Goal: Task Accomplishment & Management: Complete application form

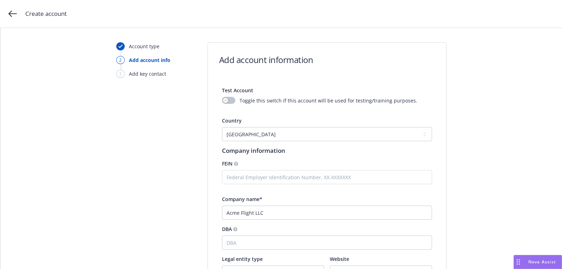
select select "US"
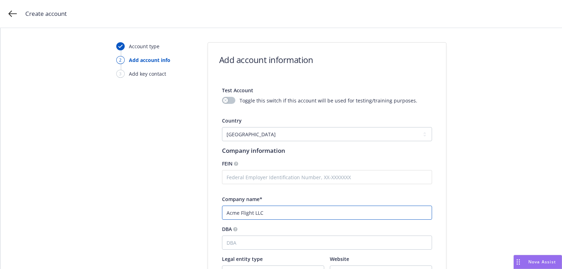
scroll to position [134, 0]
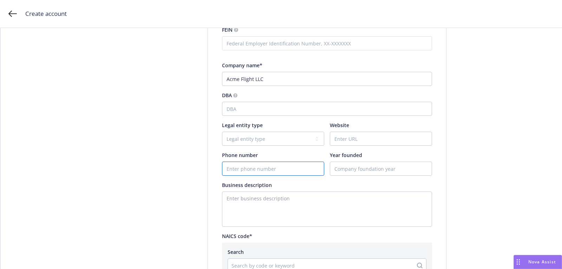
click at [251, 171] on input "Phone number" at bounding box center [274, 168] width 102 height 13
paste input "7074799486"
click at [232, 167] on input "7074799486" at bounding box center [274, 168] width 102 height 13
type input "7074799486"
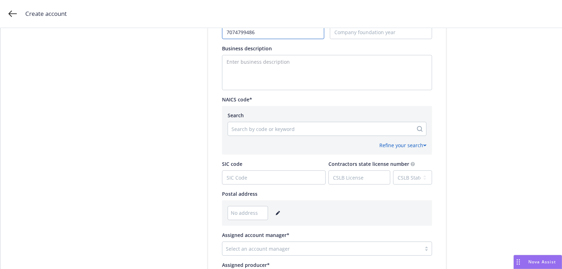
scroll to position [343, 0]
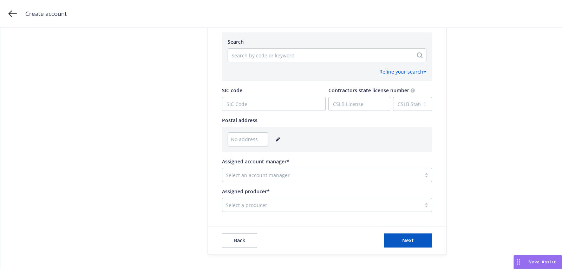
click at [278, 136] on link "editPencil" at bounding box center [278, 139] width 8 height 8
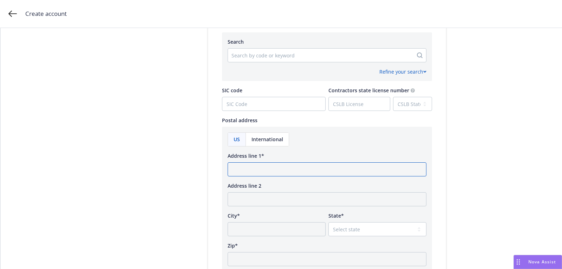
click at [272, 170] on input "Address line 1*" at bounding box center [327, 169] width 199 height 14
paste input "488119"
type input "488119"
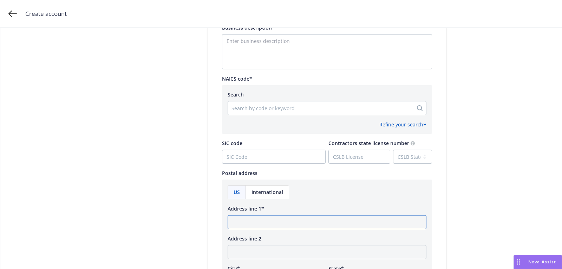
scroll to position [283, 0]
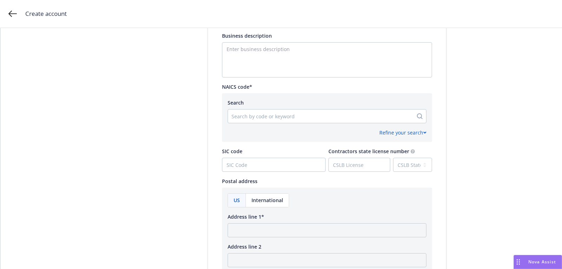
click at [272, 112] on div at bounding box center [321, 116] width 178 height 8
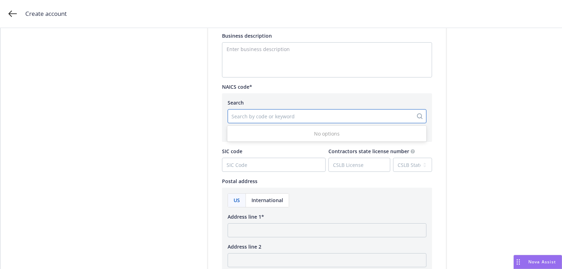
paste input "488119"
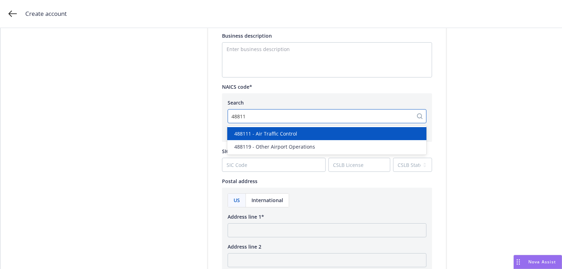
type input "488119"
click at [285, 131] on span "488119 - Other Airport Operations" at bounding box center [274, 133] width 81 height 7
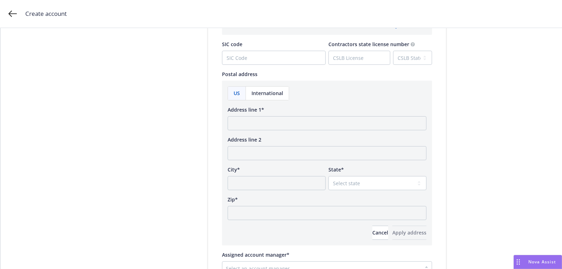
scroll to position [384, 0]
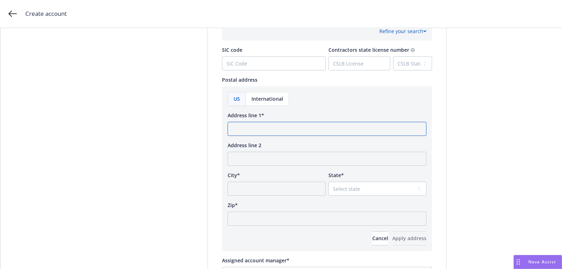
click at [260, 130] on input "Address line 1*" at bounding box center [327, 129] width 199 height 14
paste input "[STREET_ADDRESS]"
type input "[STREET_ADDRESS]"
click at [241, 103] on div "US" at bounding box center [237, 98] width 18 height 13
click at [259, 124] on input "Address line 1*" at bounding box center [327, 129] width 199 height 14
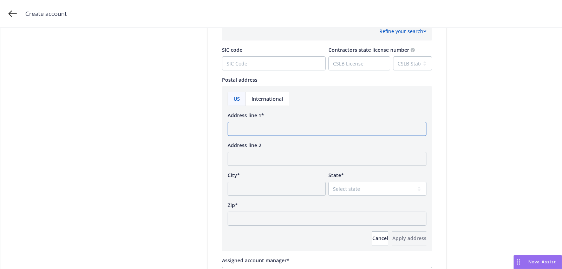
paste input "[STREET_ADDRESS]"
click at [317, 129] on input "[STREET_ADDRESS]" at bounding box center [327, 129] width 199 height 14
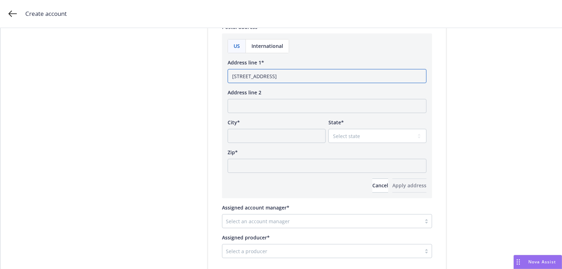
scroll to position [451, 0]
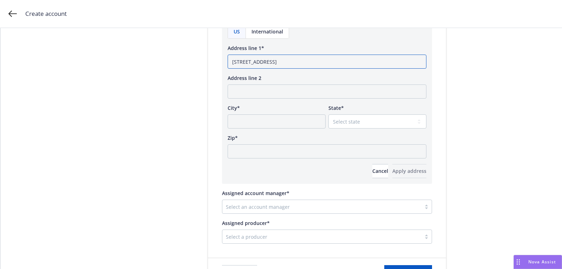
type input "[STREET_ADDRESS]"
click at [300, 156] on input "Zip*" at bounding box center [327, 151] width 199 height 14
paste input "95404"
type input "95404"
click at [353, 128] on select "Select state [US_STATE] [US_STATE] [US_STATE] [US_STATE] [US_STATE] [PERSON_NAM…" at bounding box center [378, 121] width 98 height 14
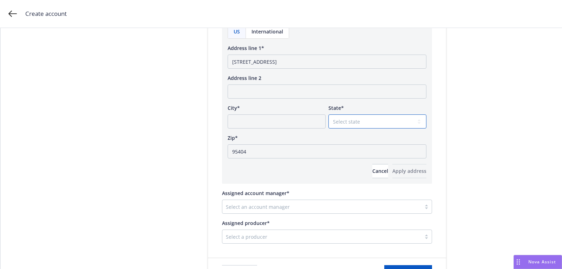
select select "CA"
drag, startPoint x: 297, startPoint y: 63, endPoint x: 272, endPoint y: 63, distance: 25.0
click at [272, 63] on input "[STREET_ADDRESS]" at bounding box center [327, 61] width 199 height 14
type input "[STREET_ADDRESS]"
click at [270, 117] on input "City*" at bounding box center [277, 121] width 98 height 14
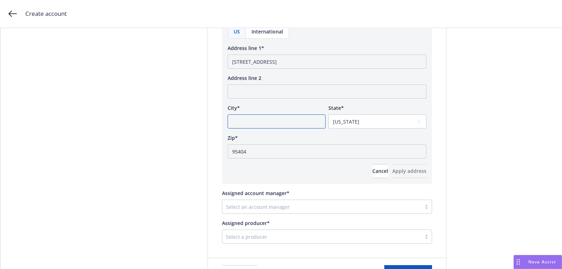
paste input "Santa [PERSON_NAME],"
type input "Santa [PERSON_NAME]"
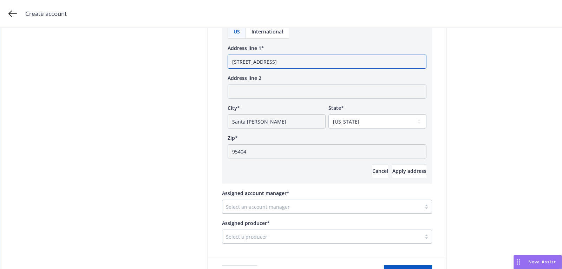
drag, startPoint x: 271, startPoint y: 60, endPoint x: 366, endPoint y: 60, distance: 95.3
click at [365, 60] on input "[STREET_ADDRESS]" at bounding box center [327, 61] width 199 height 14
type input "[STREET_ADDRESS]"
click at [402, 182] on div "US International Address line 1* [GEOGRAPHIC_DATA] Address line 2 City* [GEOGRA…" at bounding box center [327, 101] width 210 height 165
click at [403, 168] on span "Apply address" at bounding box center [410, 170] width 34 height 7
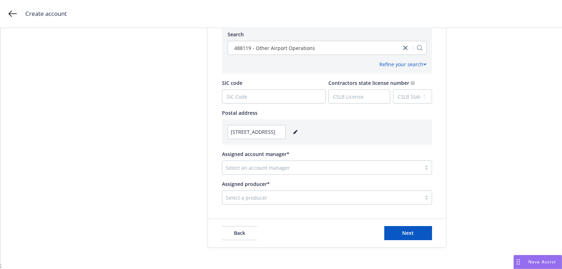
scroll to position [350, 0]
click at [284, 165] on div at bounding box center [322, 168] width 192 height 8
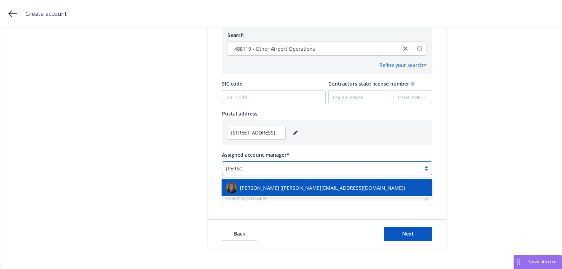
type input "hammer"
click at [278, 184] on span "[PERSON_NAME] ([PERSON_NAME][EMAIL_ADDRESS][DOMAIN_NAME])" at bounding box center [322, 187] width 165 height 7
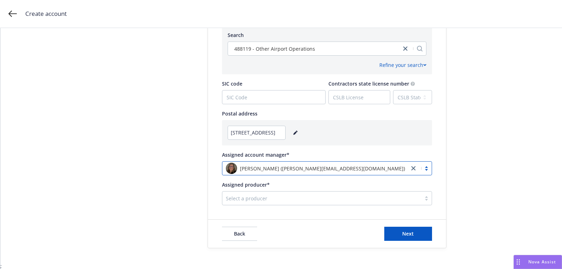
click at [275, 194] on div at bounding box center [322, 198] width 192 height 8
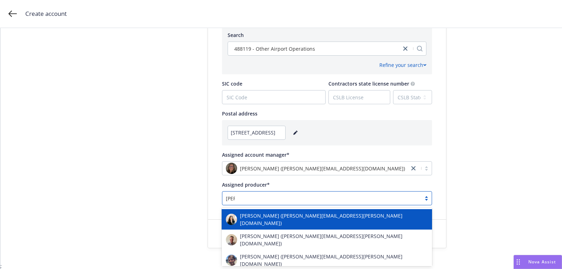
type input "[PERSON_NAME]"
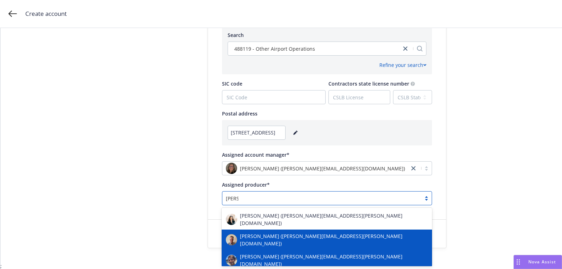
click at [275, 252] on div "[PERSON_NAME] ([PERSON_NAME][EMAIL_ADDRESS][PERSON_NAME][DOMAIN_NAME])" at bounding box center [327, 259] width 202 height 15
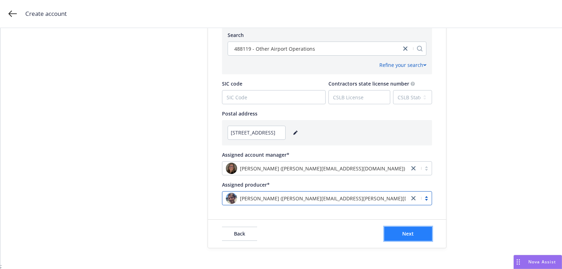
click at [412, 231] on span "Next" at bounding box center [408, 233] width 12 height 7
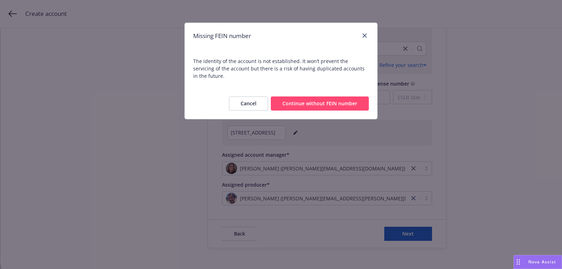
click at [354, 102] on button "Continue without FEIN number" at bounding box center [320, 103] width 98 height 14
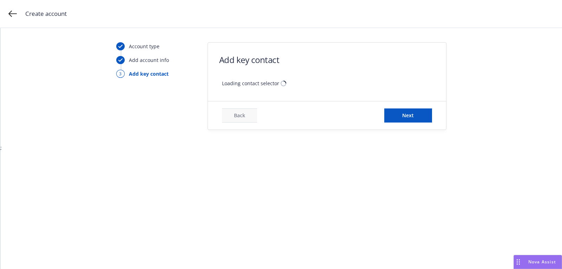
scroll to position [0, 0]
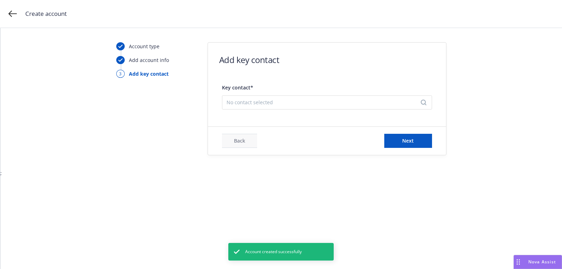
click at [354, 101] on span "No contact selected" at bounding box center [324, 101] width 195 height 7
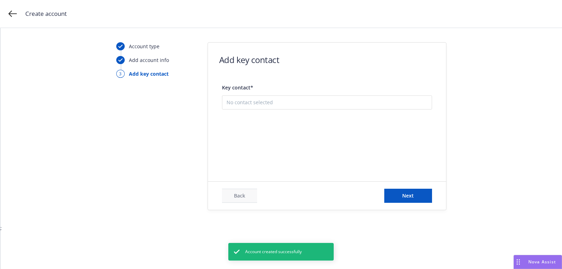
click at [338, 143] on div "Add new contact" at bounding box center [327, 137] width 209 height 22
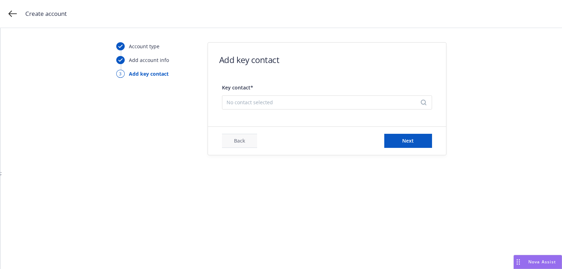
click at [274, 101] on span "No contact selected" at bounding box center [324, 101] width 195 height 7
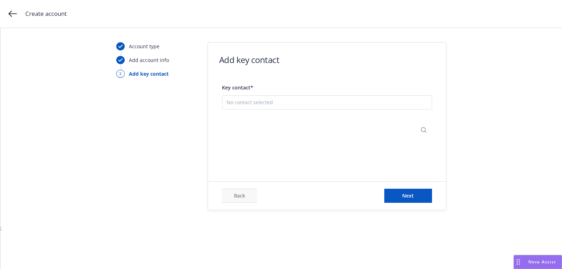
click at [285, 132] on button "Add new contact" at bounding box center [327, 137] width 201 height 14
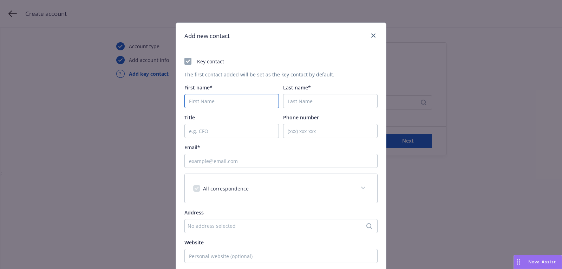
click at [225, 97] on input "First name*" at bounding box center [232, 101] width 95 height 14
paste input "[PERSON_NAME]"
type input "[PERSON_NAME]"
click at [297, 103] on input "Last name*" at bounding box center [330, 101] width 95 height 14
paste input "King"
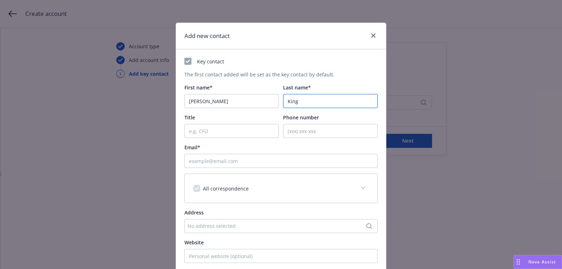
type input "King"
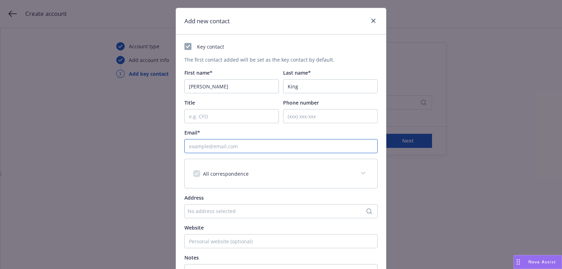
click at [222, 146] on input "Email*" at bounding box center [281, 146] width 193 height 14
paste input "[EMAIL_ADDRESS][DOMAIN_NAME]"
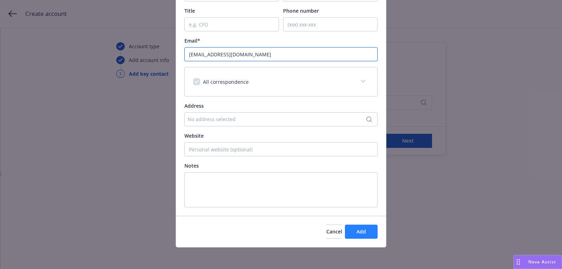
type input "[EMAIL_ADDRESS][DOMAIN_NAME]"
click at [351, 228] on button "Add" at bounding box center [361, 231] width 33 height 14
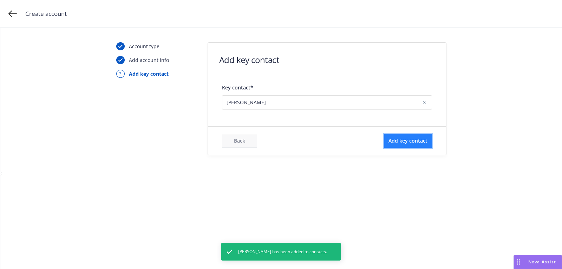
click at [417, 142] on span "Add key contact" at bounding box center [408, 140] width 39 height 7
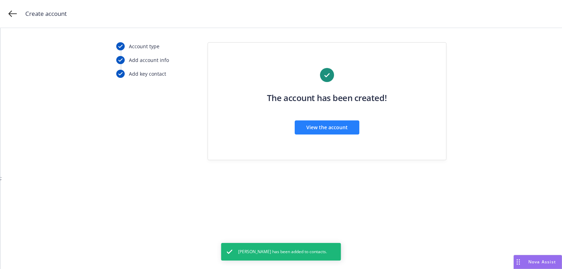
drag, startPoint x: 293, startPoint y: 127, endPoint x: 298, endPoint y: 127, distance: 4.9
click at [294, 127] on div "View the account" at bounding box center [327, 127] width 120 height 14
click at [298, 127] on button "View the account" at bounding box center [327, 127] width 65 height 14
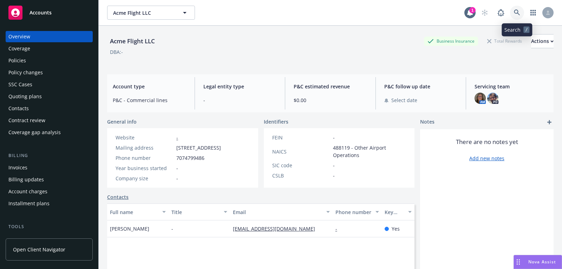
click at [520, 9] on icon at bounding box center [517, 12] width 6 height 6
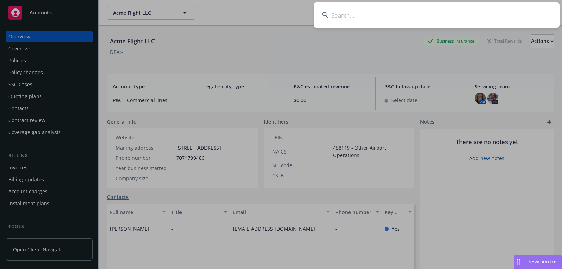
type input "Minimal Surface, Inc."
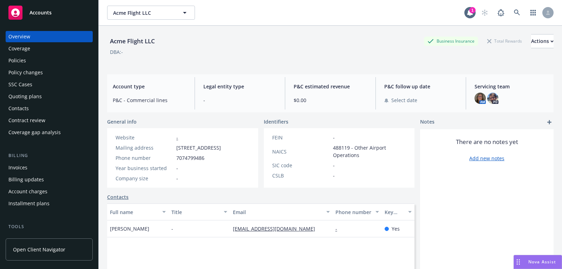
click at [79, 20] on link "Accounts" at bounding box center [49, 13] width 87 height 20
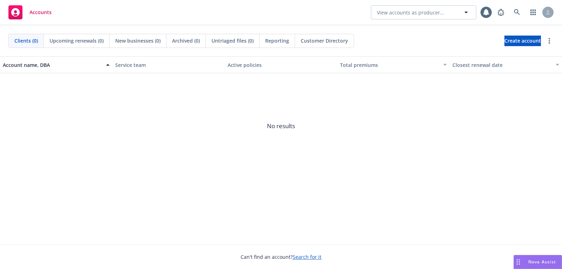
click at [521, 49] on div "Clients (0) Upcoming renewals (0) New businesses (0) Archived (0) Untriaged fil…" at bounding box center [281, 40] width 562 height 31
click at [505, 40] on span "Create account" at bounding box center [523, 40] width 37 height 13
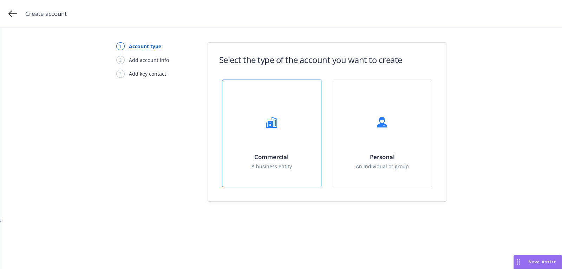
click at [308, 118] on div "Commercial A business entity" at bounding box center [272, 133] width 99 height 107
select select "US"
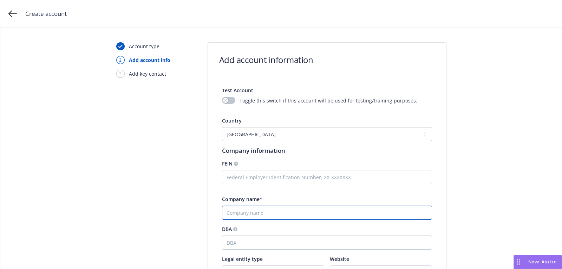
click at [283, 211] on input "Company name*" at bounding box center [327, 212] width 210 height 14
paste input "Minimal Surface, Inc."
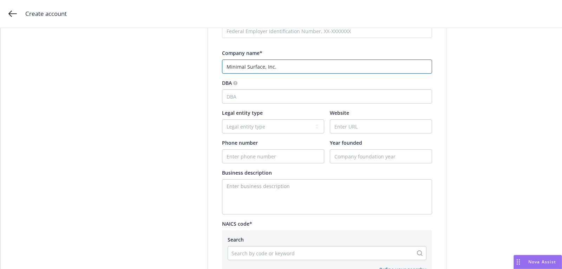
scroll to position [147, 0]
type input "Minimal Surface, Inc."
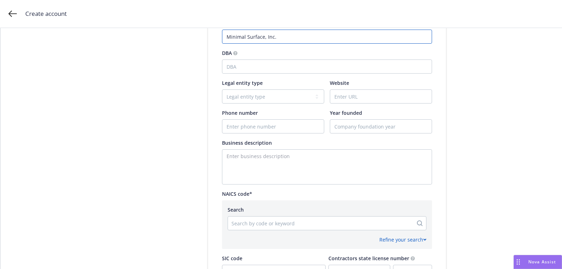
scroll to position [216, 0]
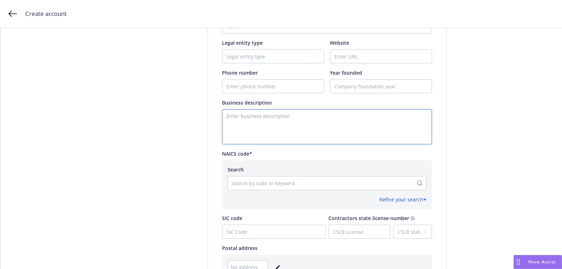
click at [250, 116] on textarea "Enter business description" at bounding box center [327, 126] width 210 height 35
paste textarea "Exponent is an AI programming agent capable of collaborating on software engine…"
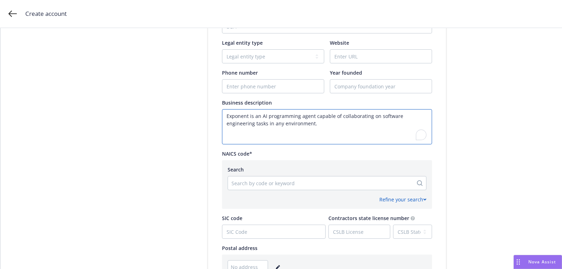
type textarea "Exponent is an AI programming agent capable of collaborating on software engine…"
click at [367, 57] on input "Website" at bounding box center [381, 56] width 102 height 13
paste input "[DOMAIN_NAME]"
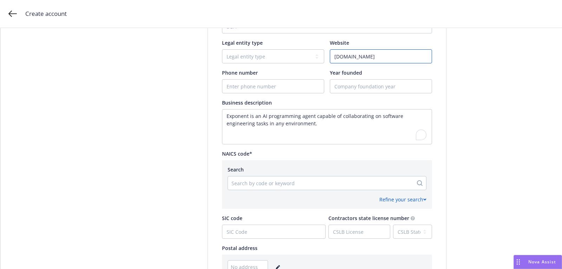
type input "[DOMAIN_NAME]"
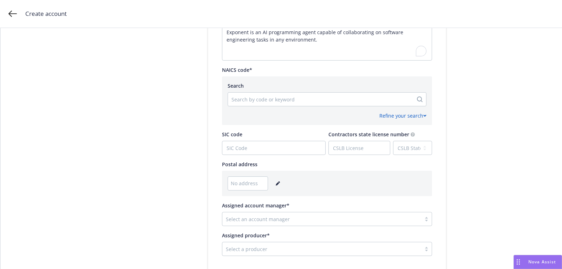
scroll to position [350, 0]
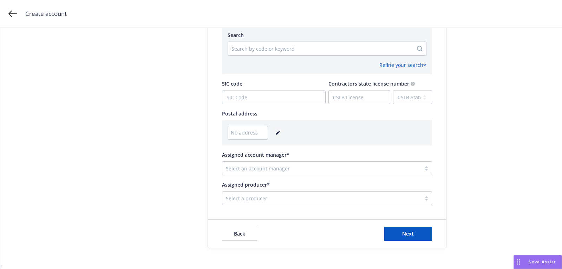
click at [280, 134] on link "editPencil" at bounding box center [278, 132] width 8 height 8
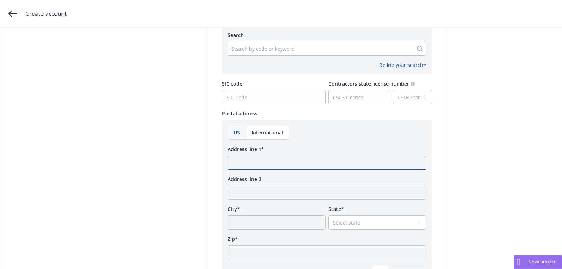
click at [266, 164] on input "Address line 1*" at bounding box center [327, 162] width 199 height 14
paste input "[STREET_ADDRESS]"
click at [328, 161] on input "[STREET_ADDRESS]" at bounding box center [327, 162] width 199 height 14
click at [319, 161] on input "[STREET_ADDRESS]" at bounding box center [327, 162] width 199 height 14
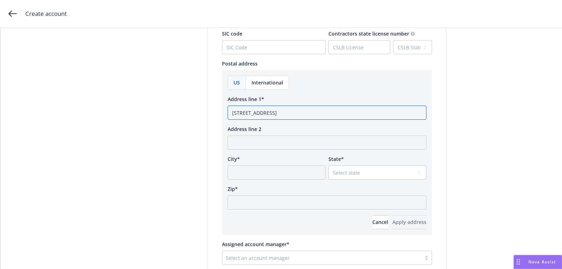
scroll to position [425, 0]
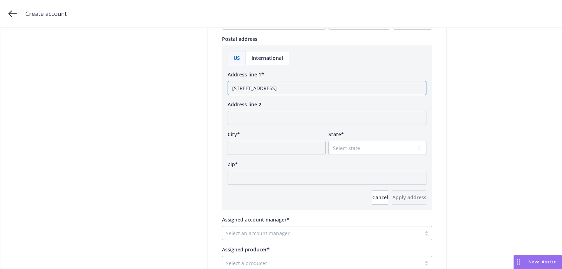
type input "[STREET_ADDRESS]"
click at [297, 172] on input "Zip*" at bounding box center [327, 177] width 199 height 14
paste input "94110"
type input "94110"
click at [369, 145] on select "Select state [US_STATE] [US_STATE] [US_STATE] [US_STATE] [US_STATE] [PERSON_NAM…" at bounding box center [378, 148] width 98 height 14
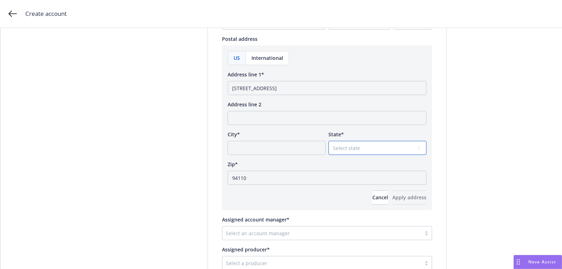
select select "CA"
drag, startPoint x: 302, startPoint y: 90, endPoint x: 271, endPoint y: 89, distance: 30.9
click at [271, 89] on input "[STREET_ADDRESS]" at bounding box center [327, 88] width 199 height 14
type input "[STREET_ADDRESS]"
click at [279, 146] on input "City*" at bounding box center [277, 148] width 98 height 14
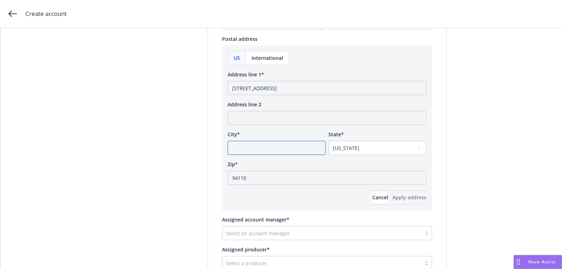
paste input "[GEOGRAPHIC_DATA]"
type input "[GEOGRAPHIC_DATA]"
drag, startPoint x: 270, startPoint y: 88, endPoint x: 329, endPoint y: 92, distance: 60.0
click at [296, 90] on input "[STREET_ADDRESS]" at bounding box center [327, 88] width 199 height 14
type input "[STREET_ADDRESS]"
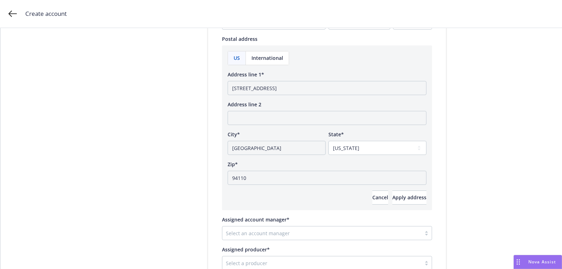
click at [390, 187] on div "US International Address line 1* 3500 19th Street Address line 2 City* [GEOGRAP…" at bounding box center [327, 127] width 199 height 153
click at [393, 196] on span "Apply address" at bounding box center [410, 197] width 34 height 7
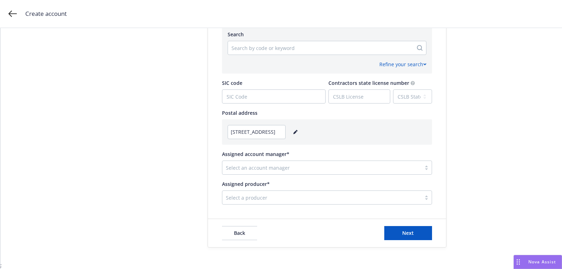
scroll to position [350, 0]
click at [292, 200] on div at bounding box center [322, 198] width 192 height 8
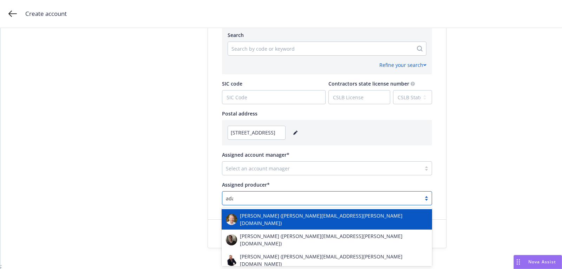
type input "[PERSON_NAME]"
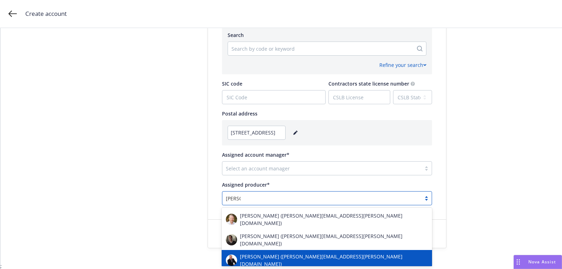
click at [282, 252] on div "[PERSON_NAME] ([PERSON_NAME][EMAIL_ADDRESS][PERSON_NAME][DOMAIN_NAME])" at bounding box center [327, 259] width 202 height 15
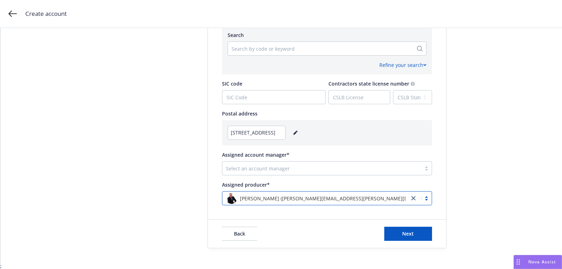
click at [279, 163] on div "Select an account manager" at bounding box center [322, 167] width 199 height 11
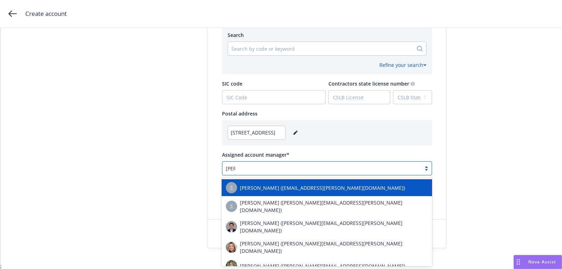
type input "harri"
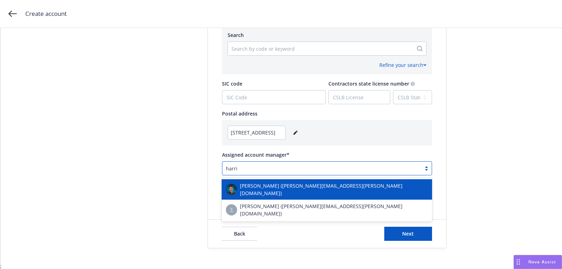
click at [282, 188] on span "[PERSON_NAME] ([PERSON_NAME][EMAIL_ADDRESS][PERSON_NAME][DOMAIN_NAME])" at bounding box center [334, 189] width 188 height 15
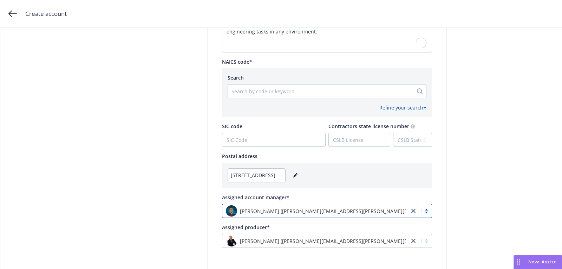
scroll to position [288, 0]
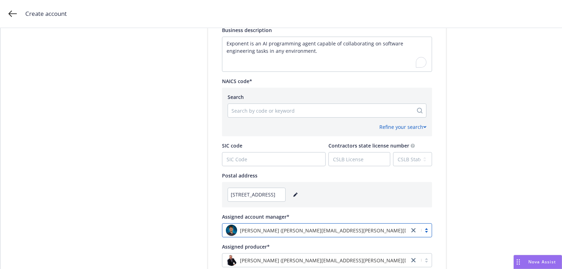
click at [283, 114] on div "Search by code or keyword" at bounding box center [320, 110] width 185 height 11
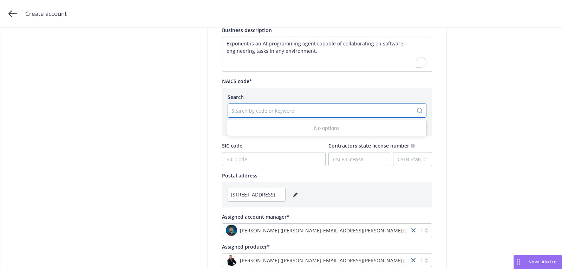
paste input "541511"
type input "541511"
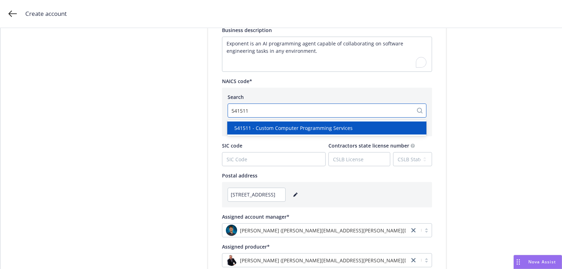
click at [290, 130] on span "541511 - Custom Computer Programming Services" at bounding box center [293, 127] width 118 height 7
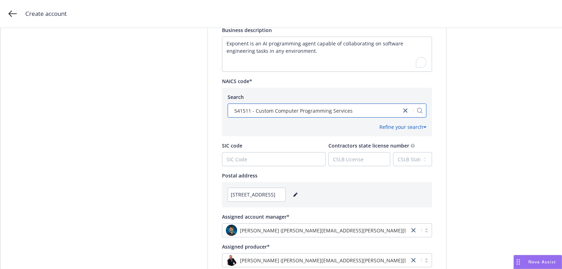
scroll to position [350, 0]
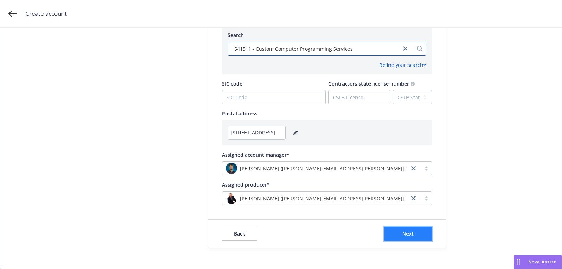
click at [398, 229] on button "Next" at bounding box center [409, 233] width 48 height 14
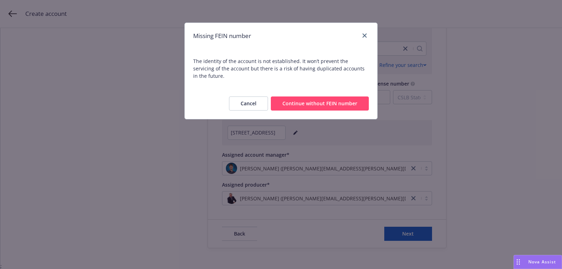
click at [329, 96] on button "Continue without FEIN number" at bounding box center [320, 103] width 98 height 14
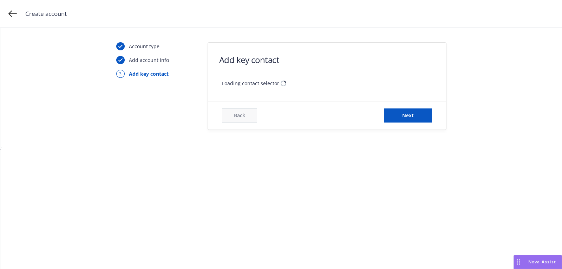
scroll to position [0, 0]
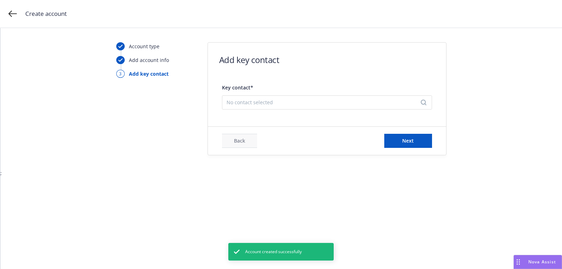
click at [299, 101] on span "No contact selected" at bounding box center [324, 101] width 195 height 7
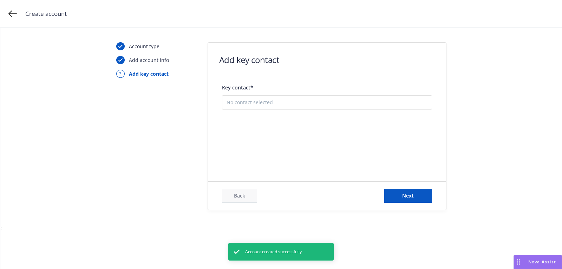
click at [298, 135] on button "Add new contact" at bounding box center [327, 137] width 201 height 14
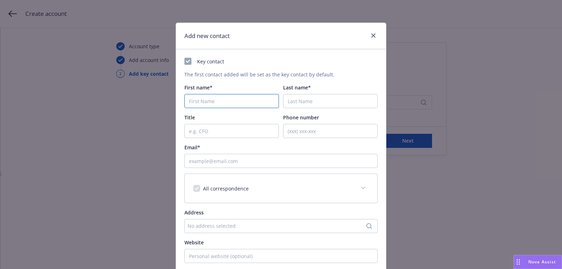
click at [207, 97] on input "First name*" at bounding box center [232, 101] width 95 height 14
paste input "[PERSON_NAME]"
type input "[PERSON_NAME]"
click at [307, 95] on input "Last name*" at bounding box center [330, 101] width 95 height 14
paste input "Thupukari"
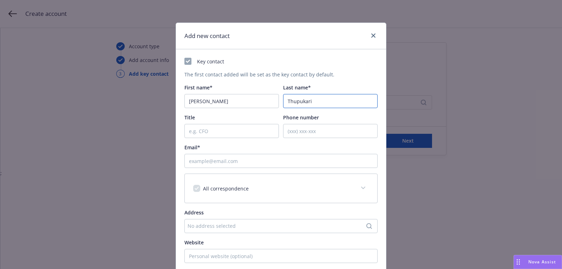
type input "Thupukari"
click at [272, 150] on div "Email*" at bounding box center [281, 155] width 193 height 24
click at [260, 164] on input "Email*" at bounding box center [281, 161] width 193 height 14
paste input "[PERSON_NAME][EMAIL_ADDRESS][DOMAIN_NAME]"
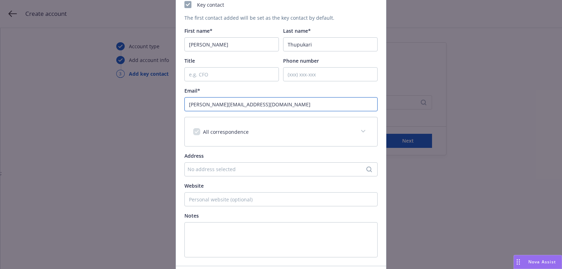
scroll to position [107, 0]
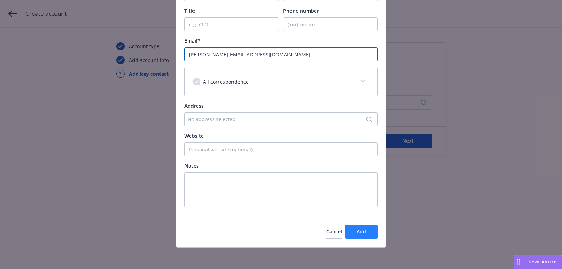
type input "[PERSON_NAME][EMAIL_ADDRESS][DOMAIN_NAME]"
click at [358, 231] on span "Add" at bounding box center [361, 231] width 9 height 7
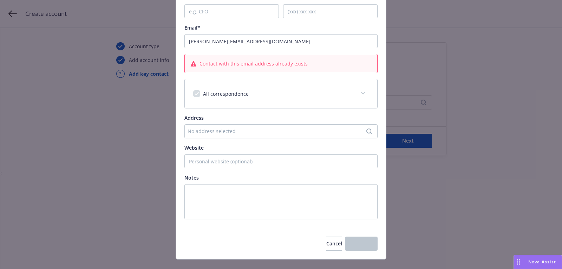
scroll to position [93, 0]
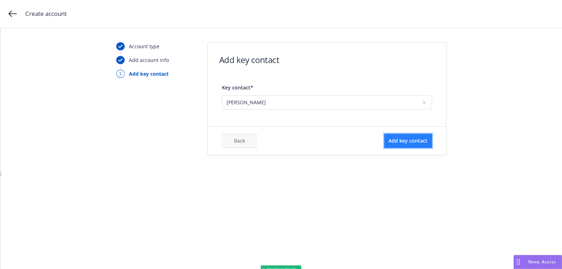
click at [413, 145] on button "Add key contact" at bounding box center [409, 141] width 48 height 14
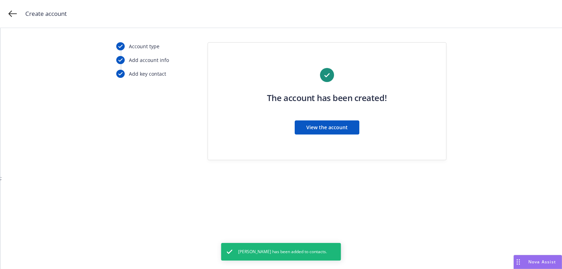
click at [412, 142] on div "The account has been created! View the account" at bounding box center [327, 105] width 210 height 75
click at [355, 128] on button "View the account" at bounding box center [327, 127] width 65 height 14
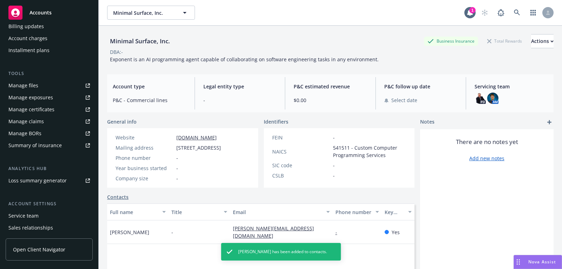
scroll to position [189, 0]
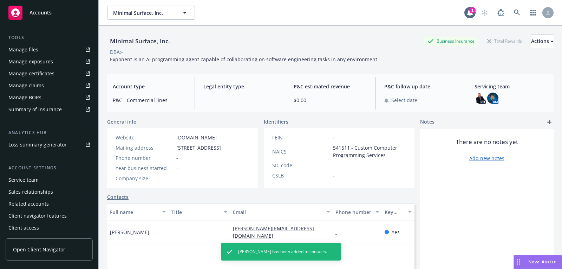
click at [48, 181] on div "Service team" at bounding box center [49, 179] width 82 height 11
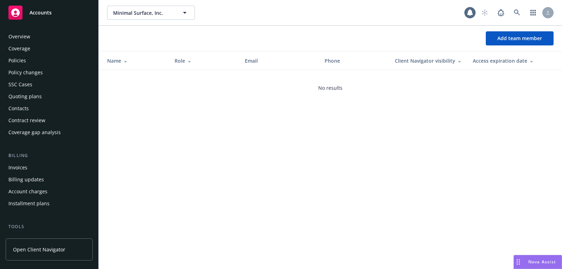
scroll to position [189, 0]
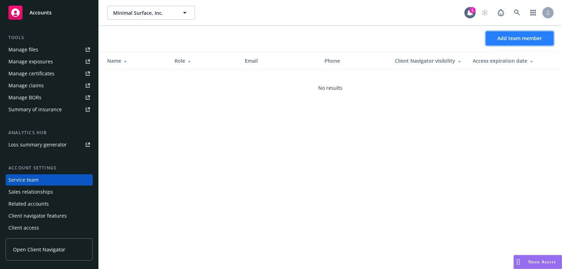
click at [499, 42] on button "Add team member" at bounding box center [520, 38] width 68 height 14
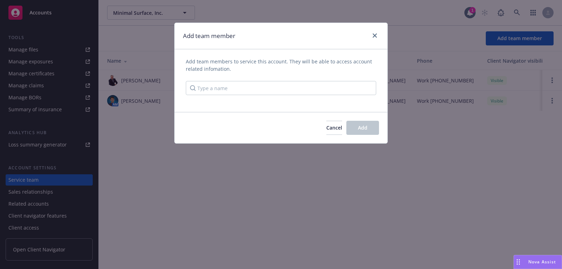
click at [304, 80] on div "Add team members to service this account. They will be able to access account r…" at bounding box center [281, 76] width 191 height 37
click at [297, 85] on input "Type a name" at bounding box center [281, 88] width 191 height 14
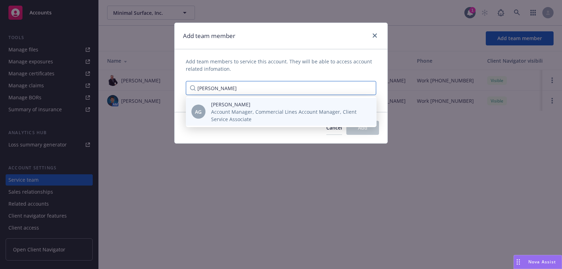
type input "[PERSON_NAME]"
click at [279, 108] on span "Account Manager, Commercial Lines Account Manager, Client Service Associate" at bounding box center [288, 115] width 154 height 15
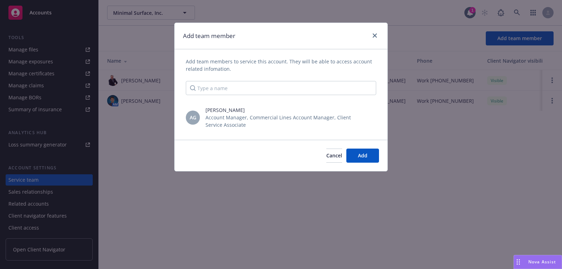
click at [362, 147] on div "Cancel Add" at bounding box center [281, 155] width 213 height 31
click at [359, 157] on span "Add" at bounding box center [362, 155] width 9 height 7
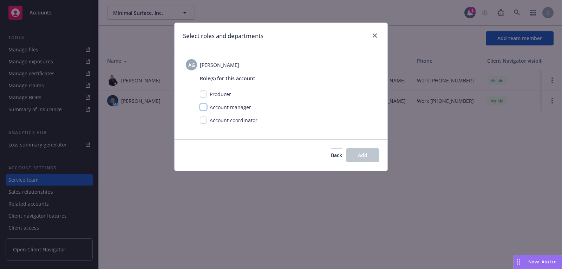
click at [204, 108] on input "checkbox" at bounding box center [203, 106] width 7 height 7
checkbox input "true"
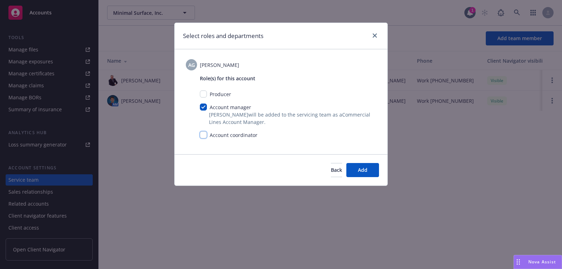
click at [202, 135] on input "checkbox" at bounding box center [203, 134] width 7 height 7
checkbox input "true"
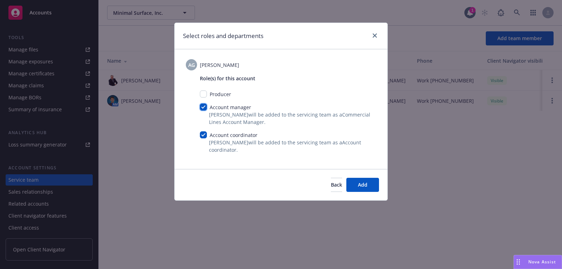
click at [201, 108] on input "checkbox" at bounding box center [203, 106] width 7 height 7
checkbox input "false"
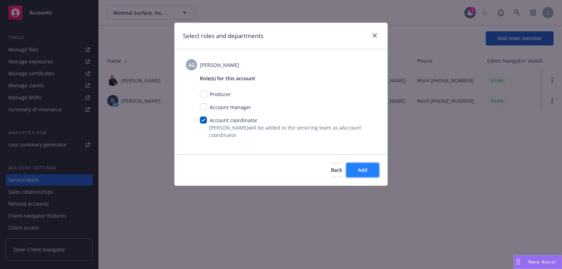
click at [366, 173] on button "Add" at bounding box center [363, 170] width 33 height 14
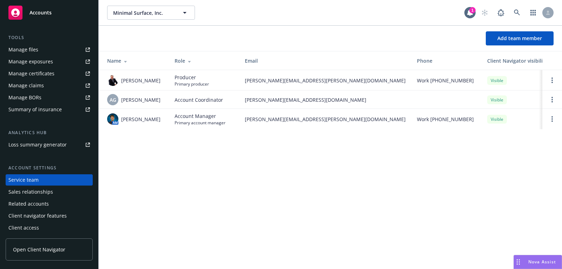
click at [60, 17] on div "Accounts" at bounding box center [49, 13] width 82 height 14
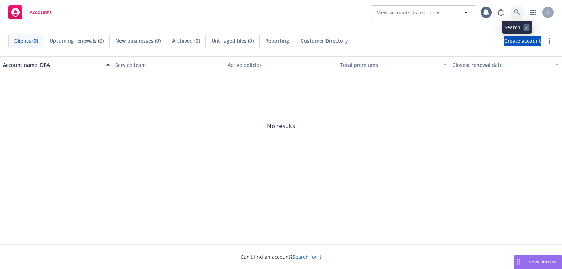
click at [515, 15] on icon at bounding box center [517, 12] width 6 height 6
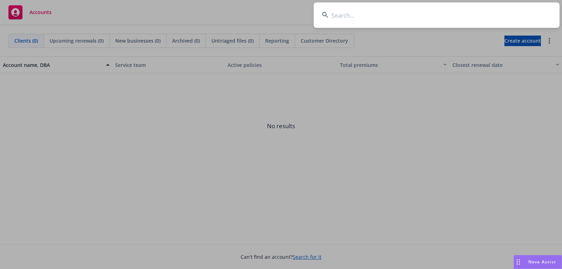
type input "ExThera Medical Corporation"
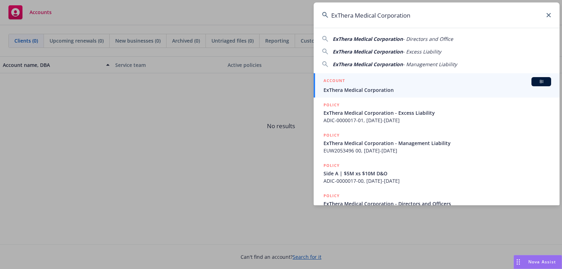
click at [418, 87] on span "ExThera Medical Corporation" at bounding box center [438, 89] width 228 height 7
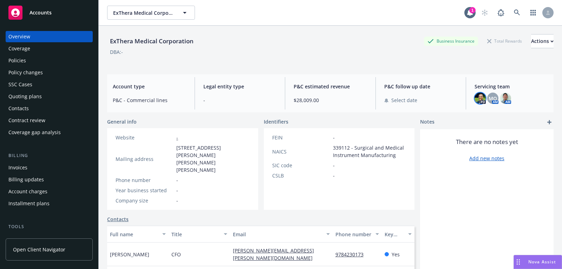
click at [478, 98] on img at bounding box center [480, 97] width 11 height 11
click at [494, 99] on span "MQ" at bounding box center [493, 98] width 8 height 7
click at [507, 99] on img at bounding box center [505, 97] width 11 height 11
click at [346, 60] on div "ExThera Medical Corporation Business Insurance Total Rewards Actions DBA: -" at bounding box center [330, 48] width 447 height 29
